Goal: Task Accomplishment & Management: Manage account settings

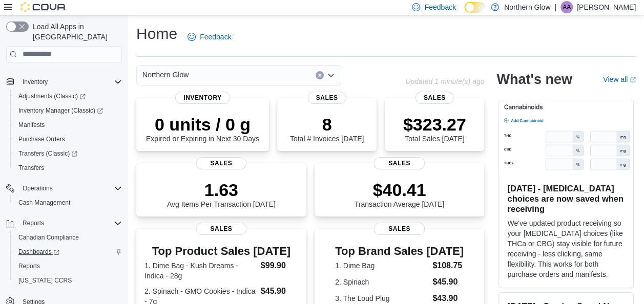
scroll to position [127, 0]
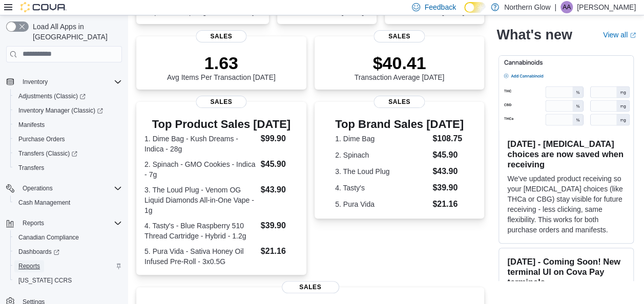
click at [19, 262] on span "Reports" at bounding box center [29, 266] width 22 height 8
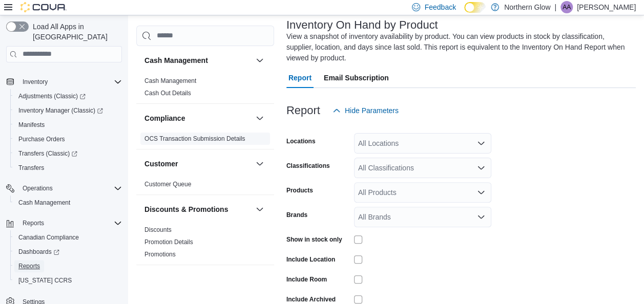
scroll to position [115, 0]
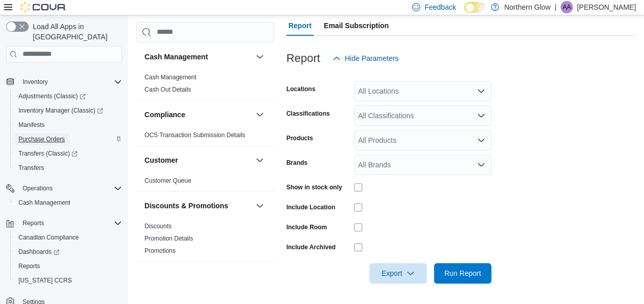
click at [57, 135] on span "Purchase Orders" at bounding box center [41, 139] width 47 height 8
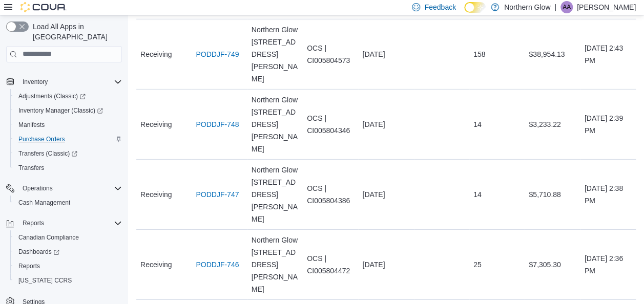
scroll to position [1550, 0]
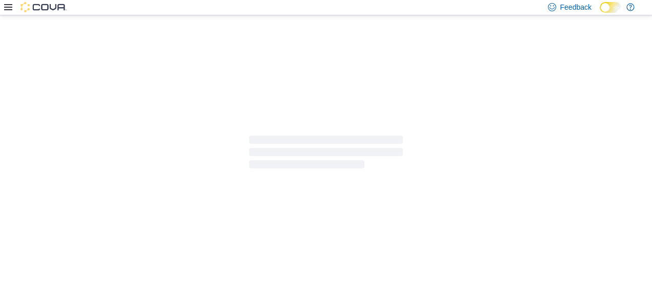
click at [211, 222] on div at bounding box center [326, 152] width 652 height 274
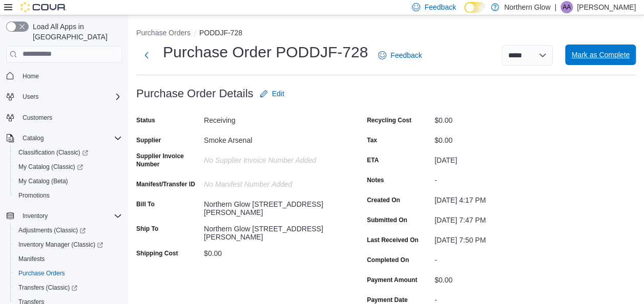
click at [586, 55] on span "Mark as Complete" at bounding box center [601, 55] width 58 height 10
